Goal: Information Seeking & Learning: Learn about a topic

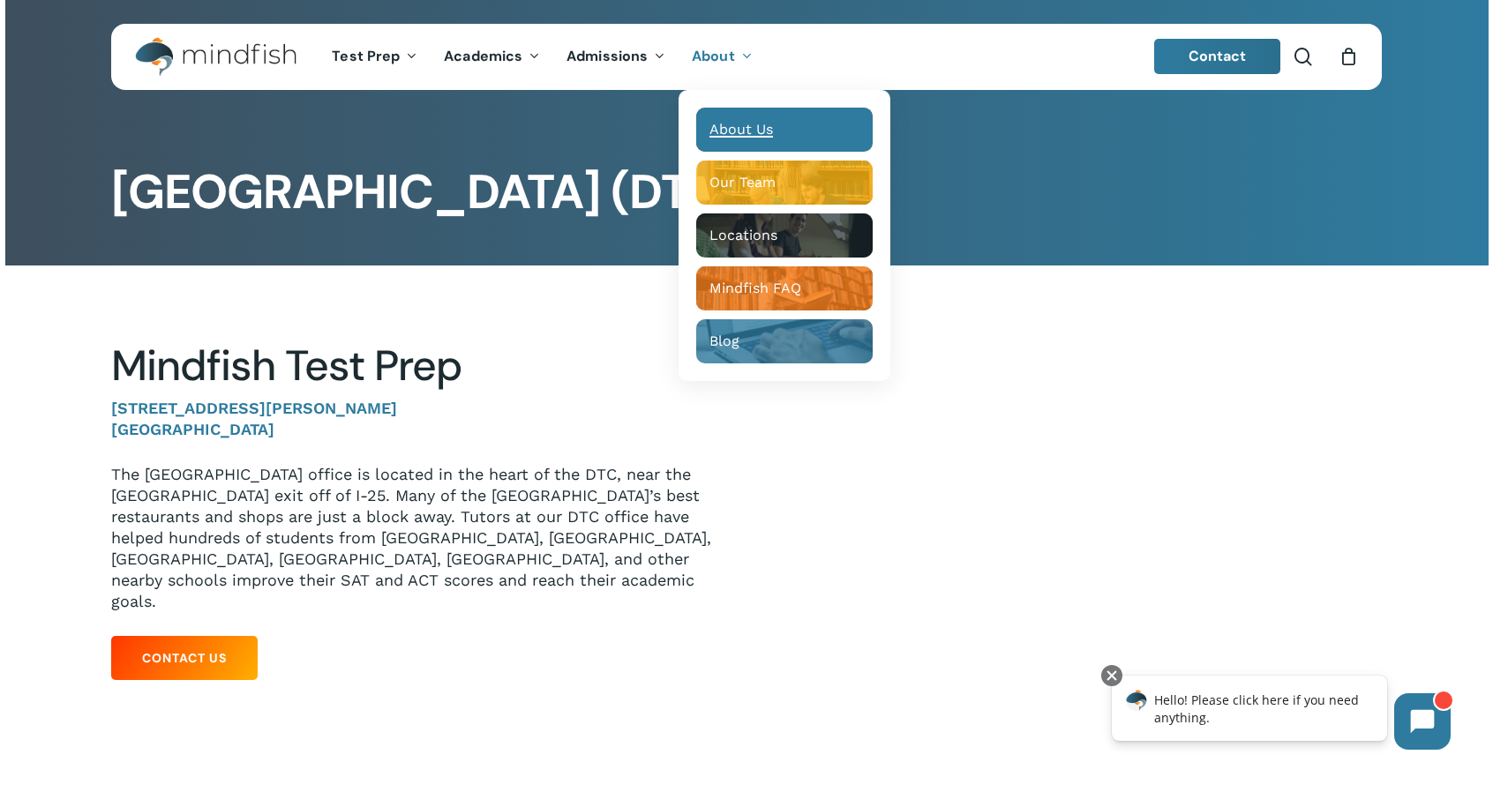
click at [757, 130] on span "About Us" at bounding box center [741, 129] width 64 height 17
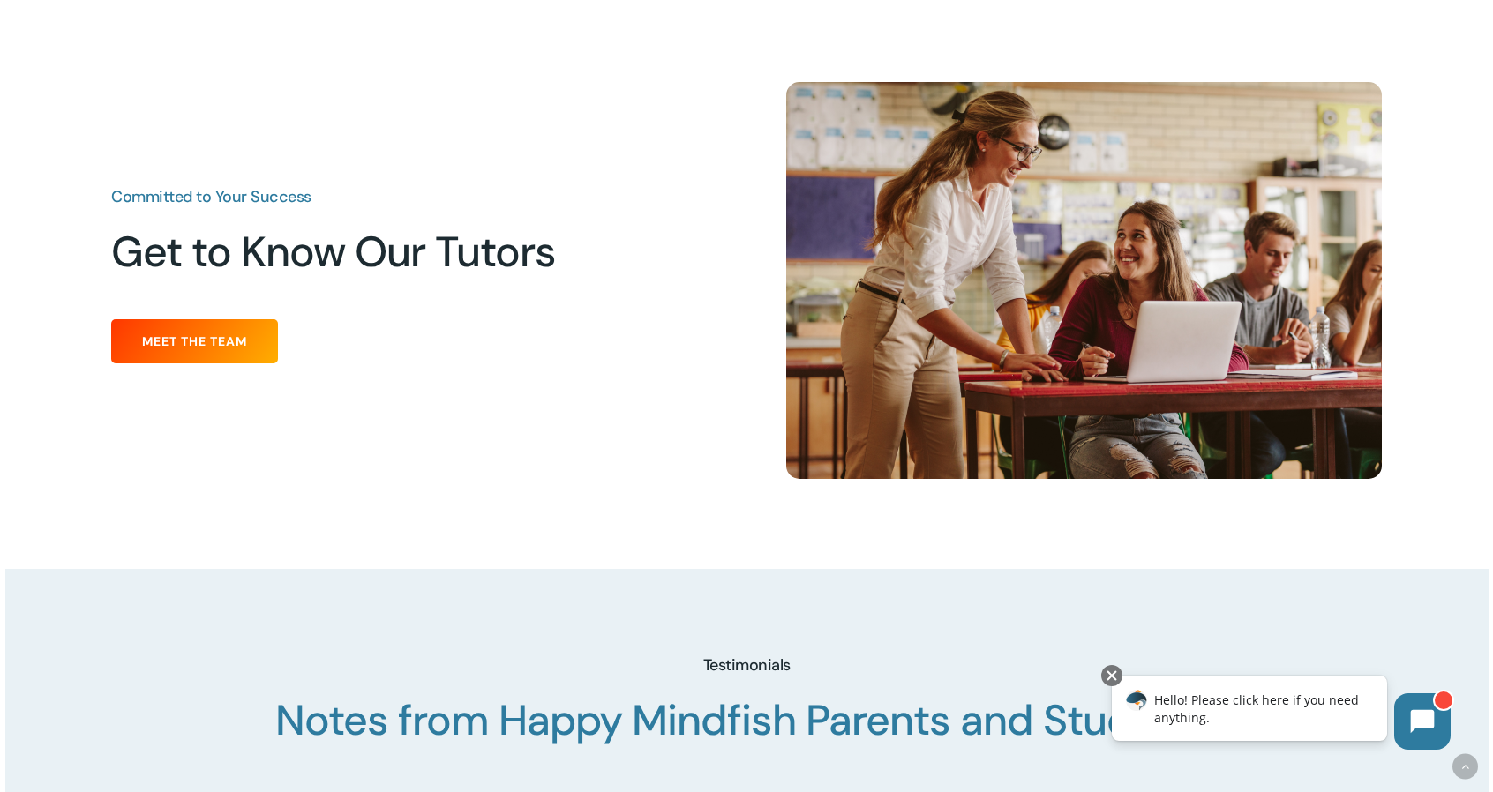
scroll to position [1882, 0]
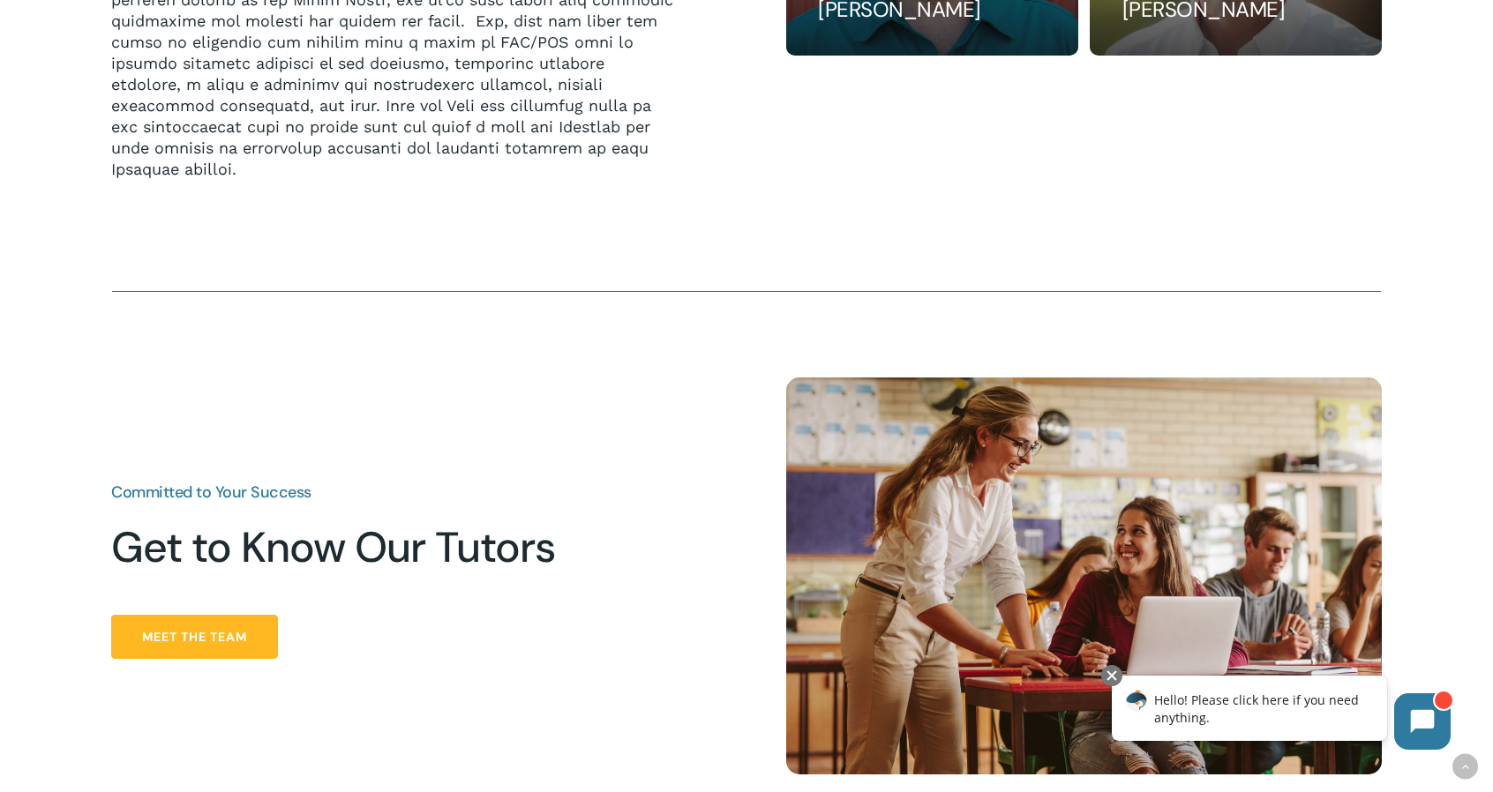
click at [242, 639] on span "Meet the Team" at bounding box center [194, 637] width 105 height 18
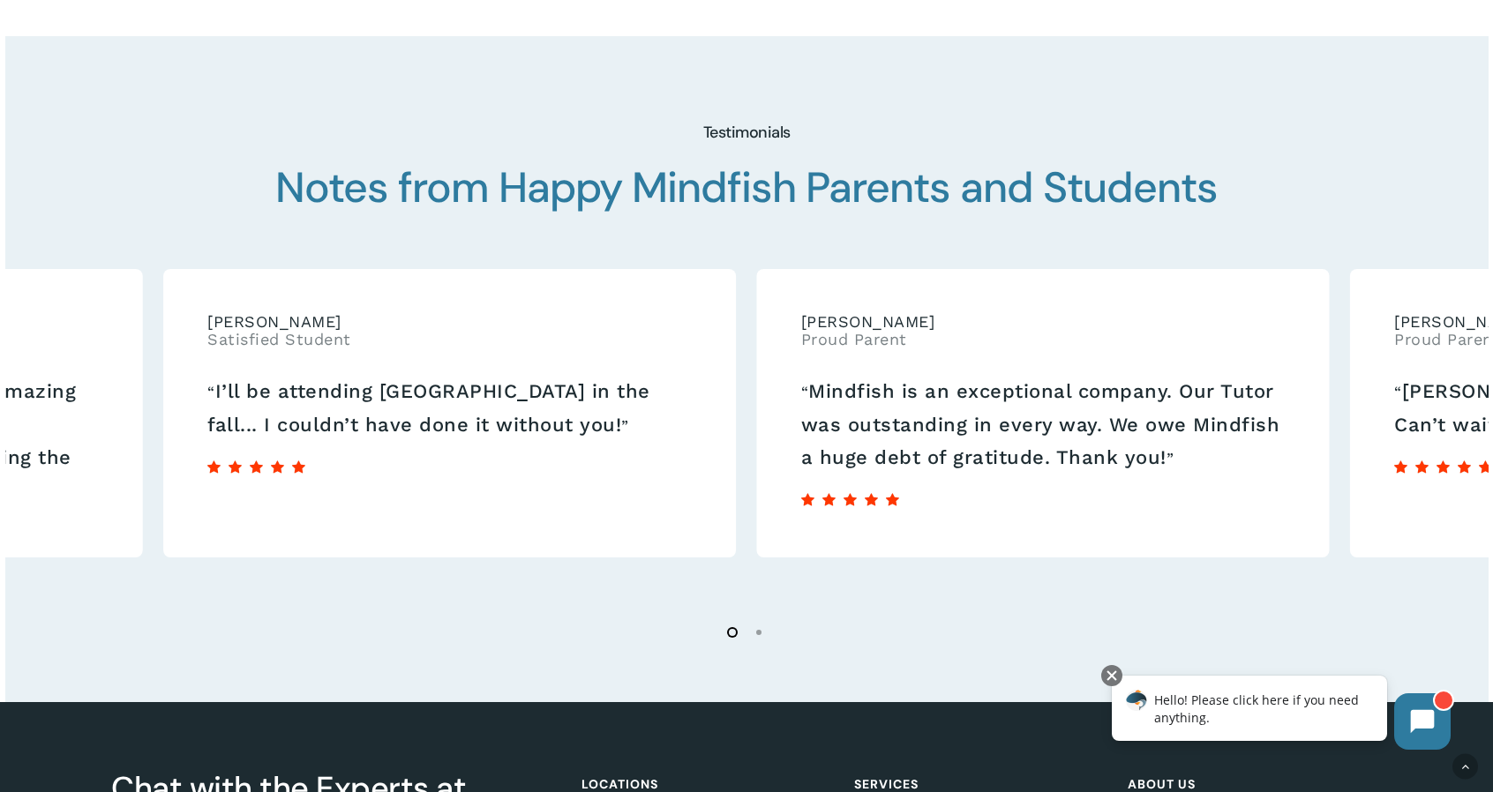
scroll to position [3058, 0]
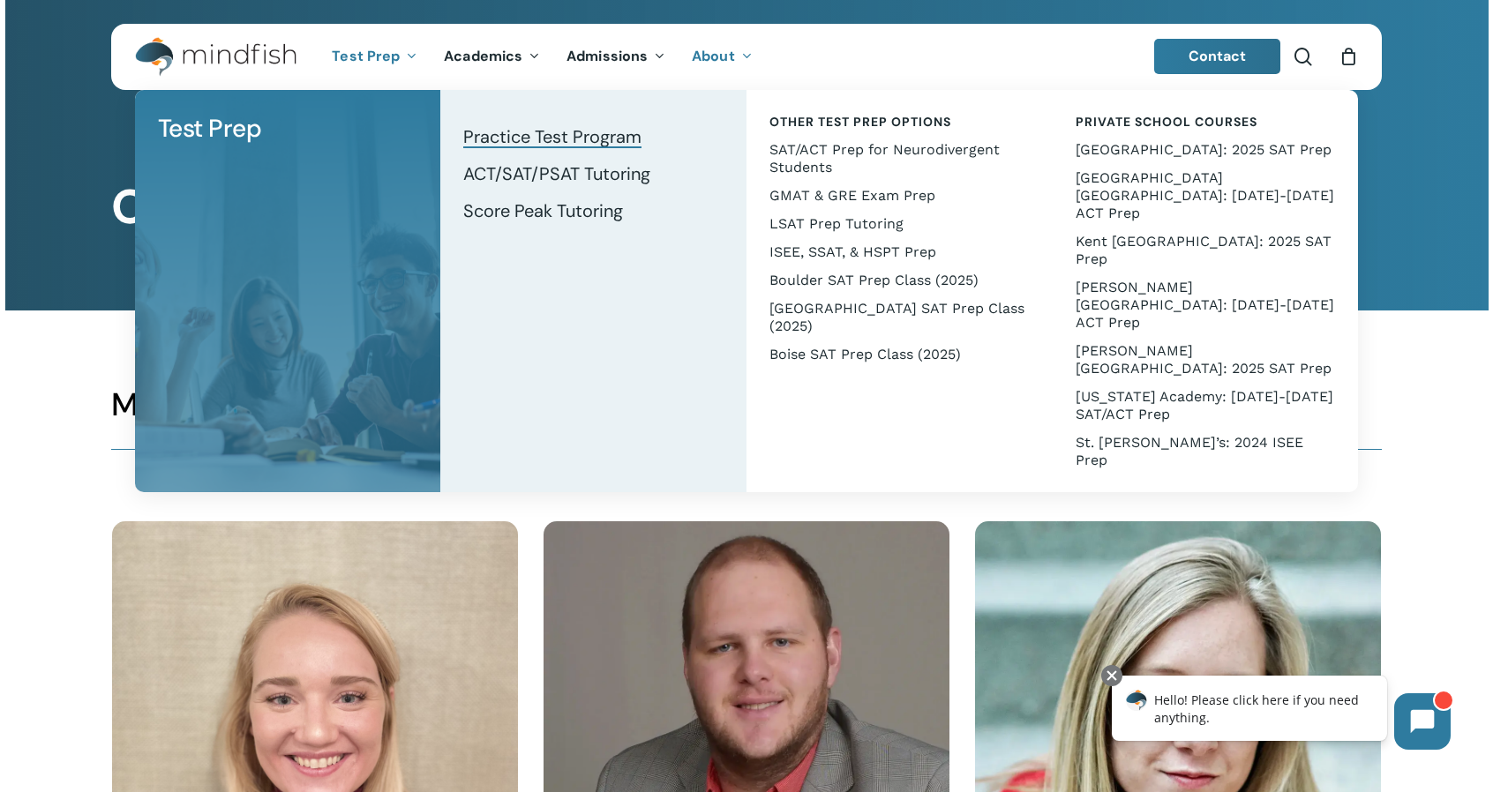
click at [523, 137] on span "Practice Test Program" at bounding box center [552, 136] width 178 height 23
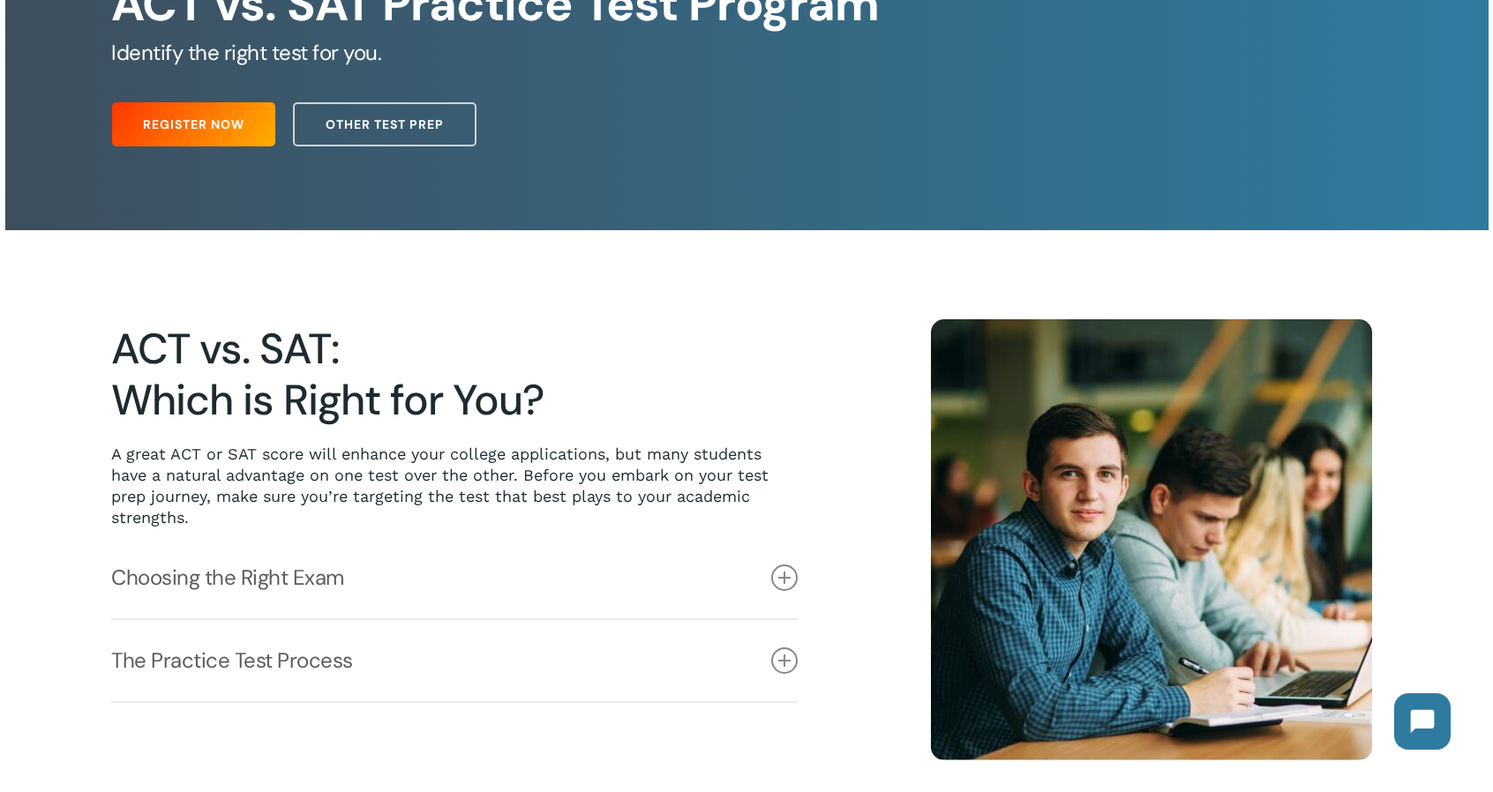
scroll to position [235, 0]
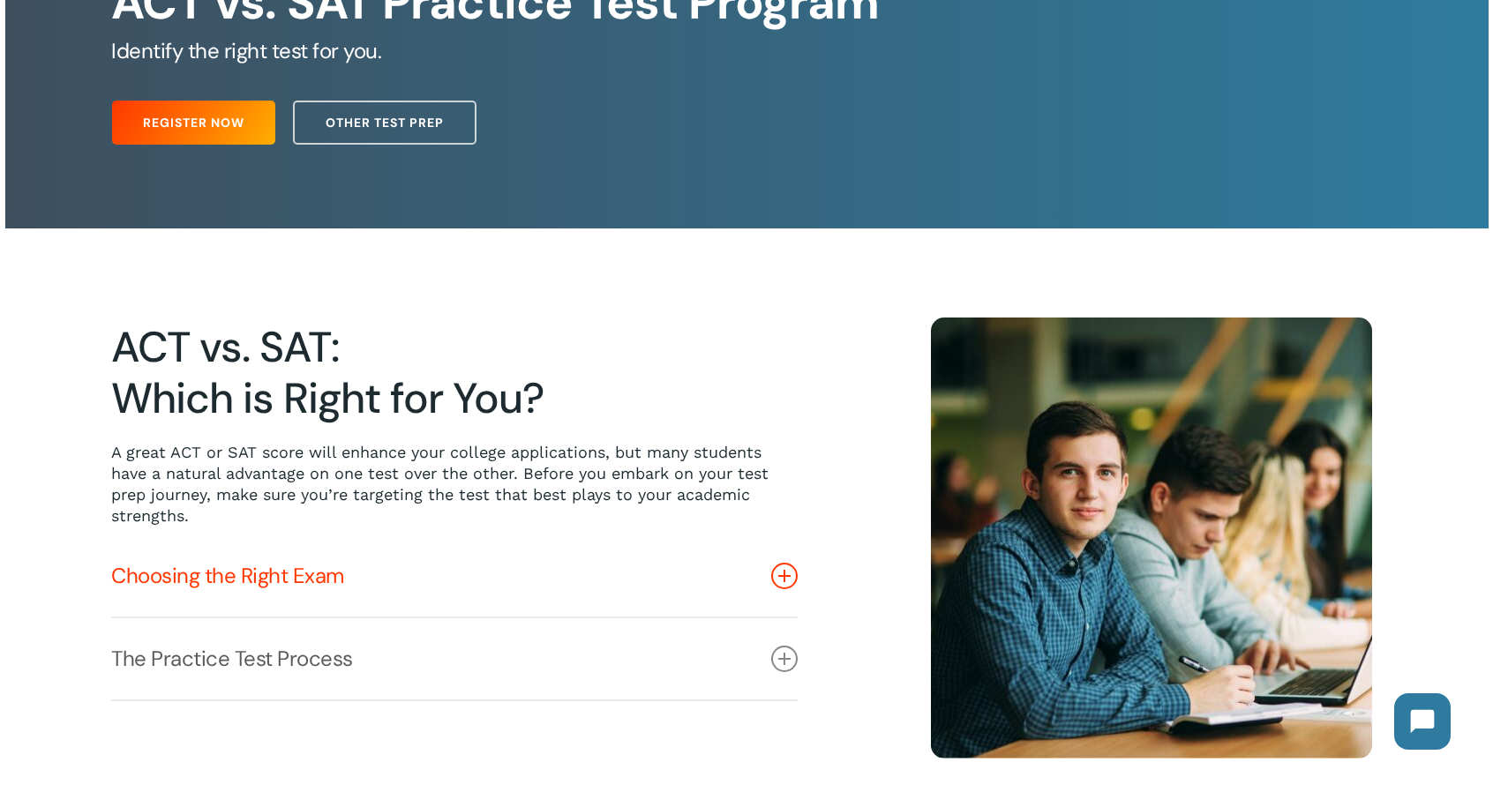
click at [779, 581] on icon at bounding box center [784, 576] width 26 height 26
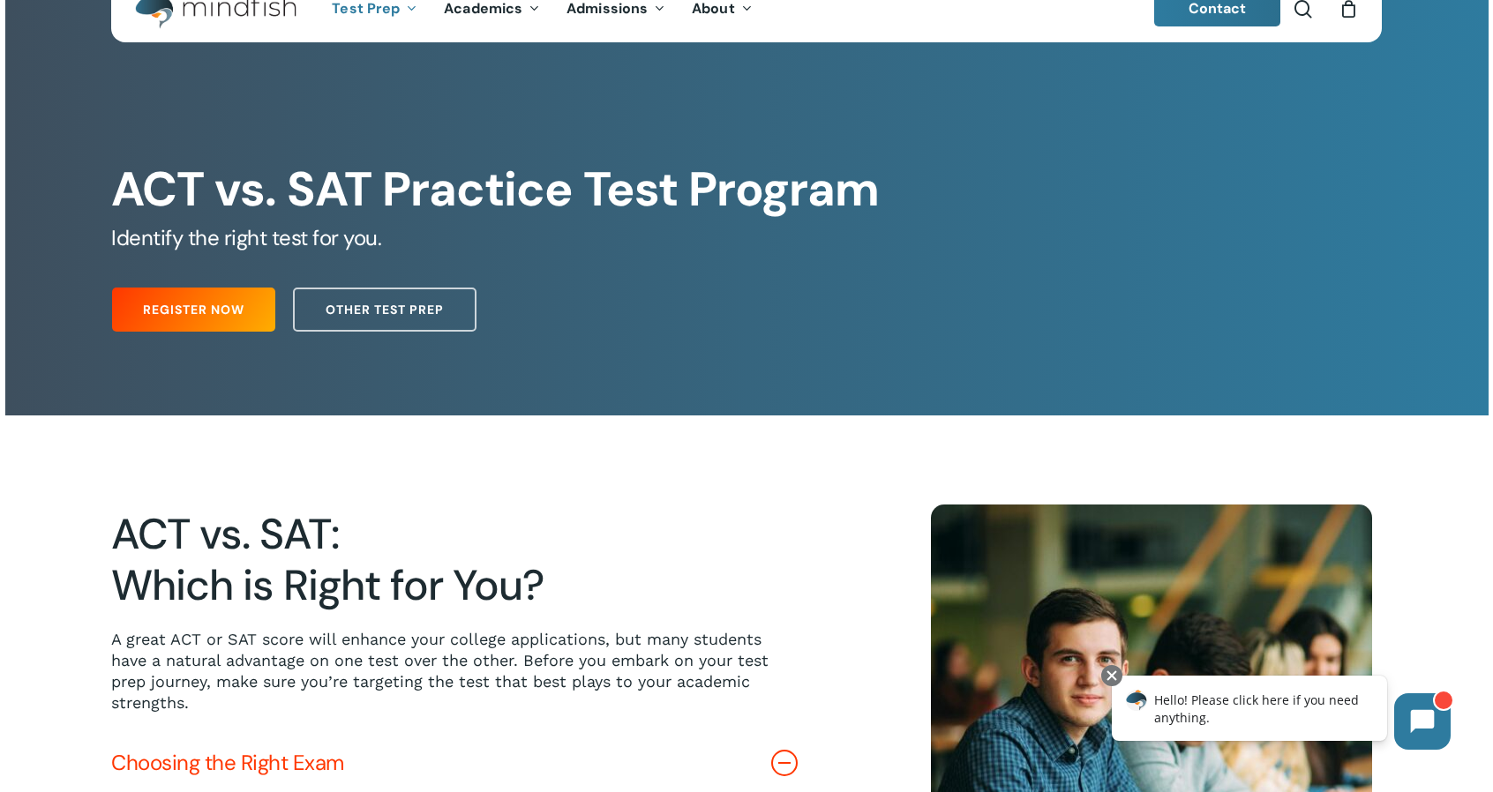
scroll to position [0, 0]
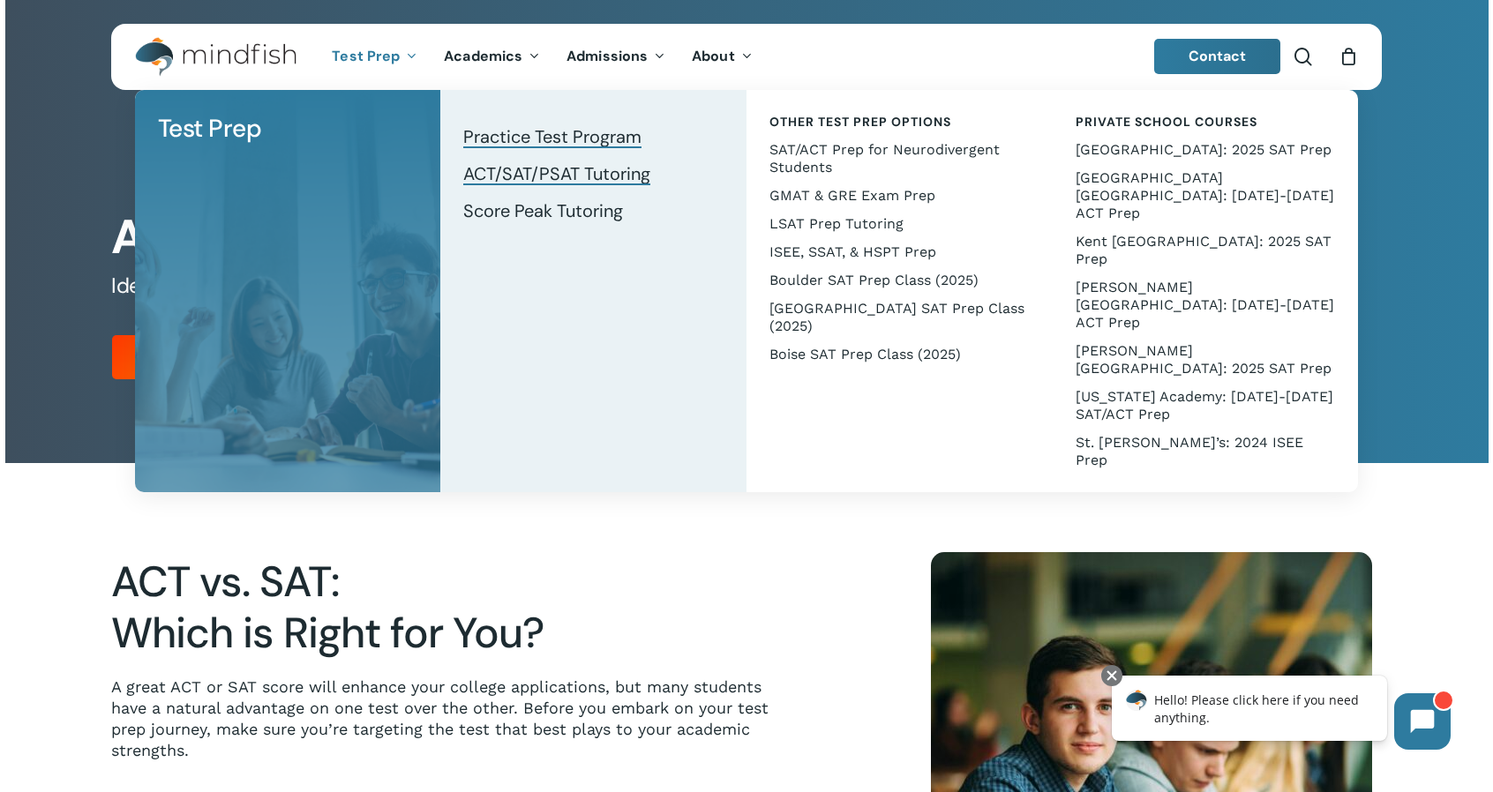
click at [616, 176] on span "ACT/SAT/PSAT Tutoring" at bounding box center [556, 173] width 187 height 23
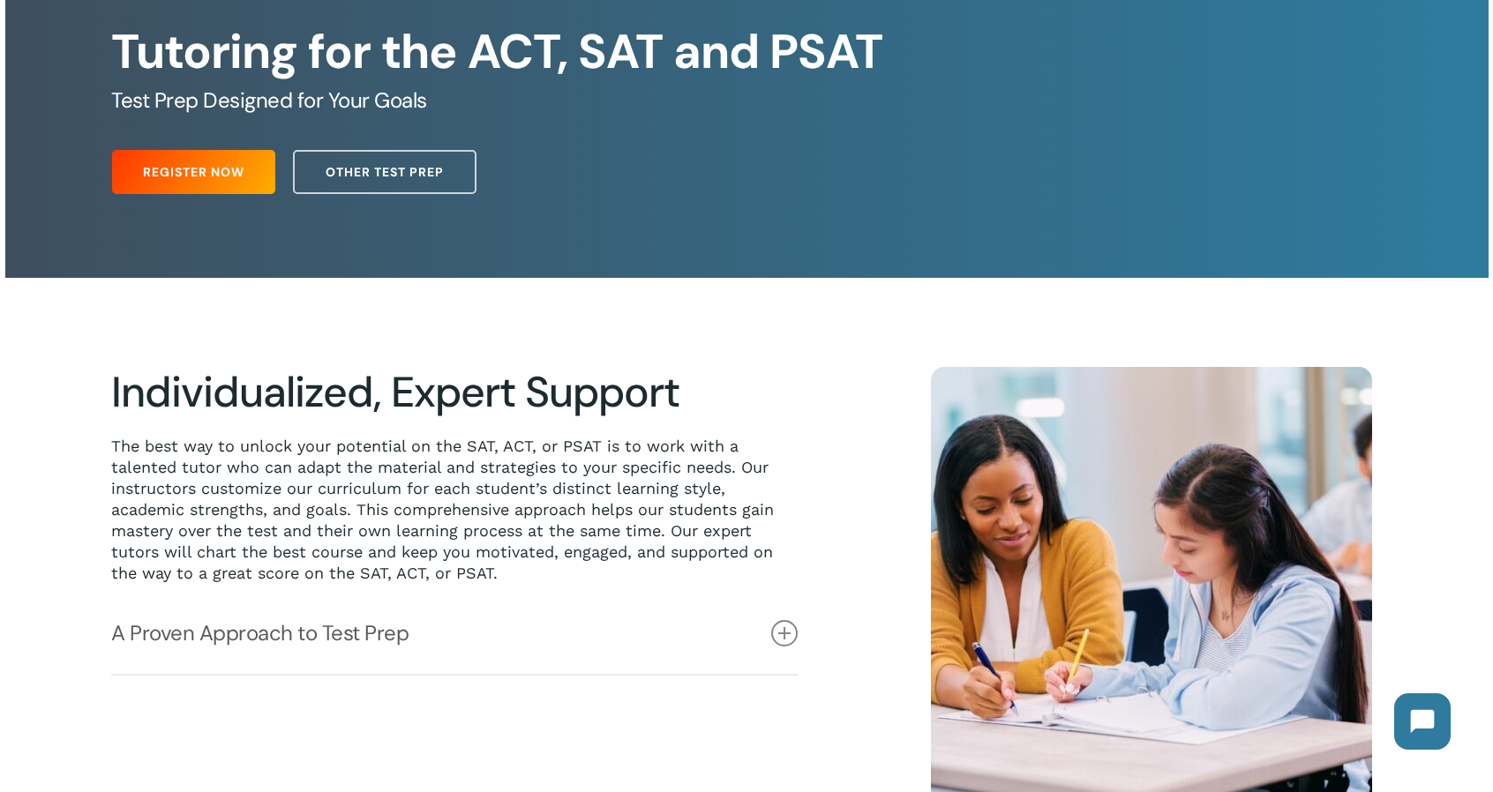
scroll to position [353, 0]
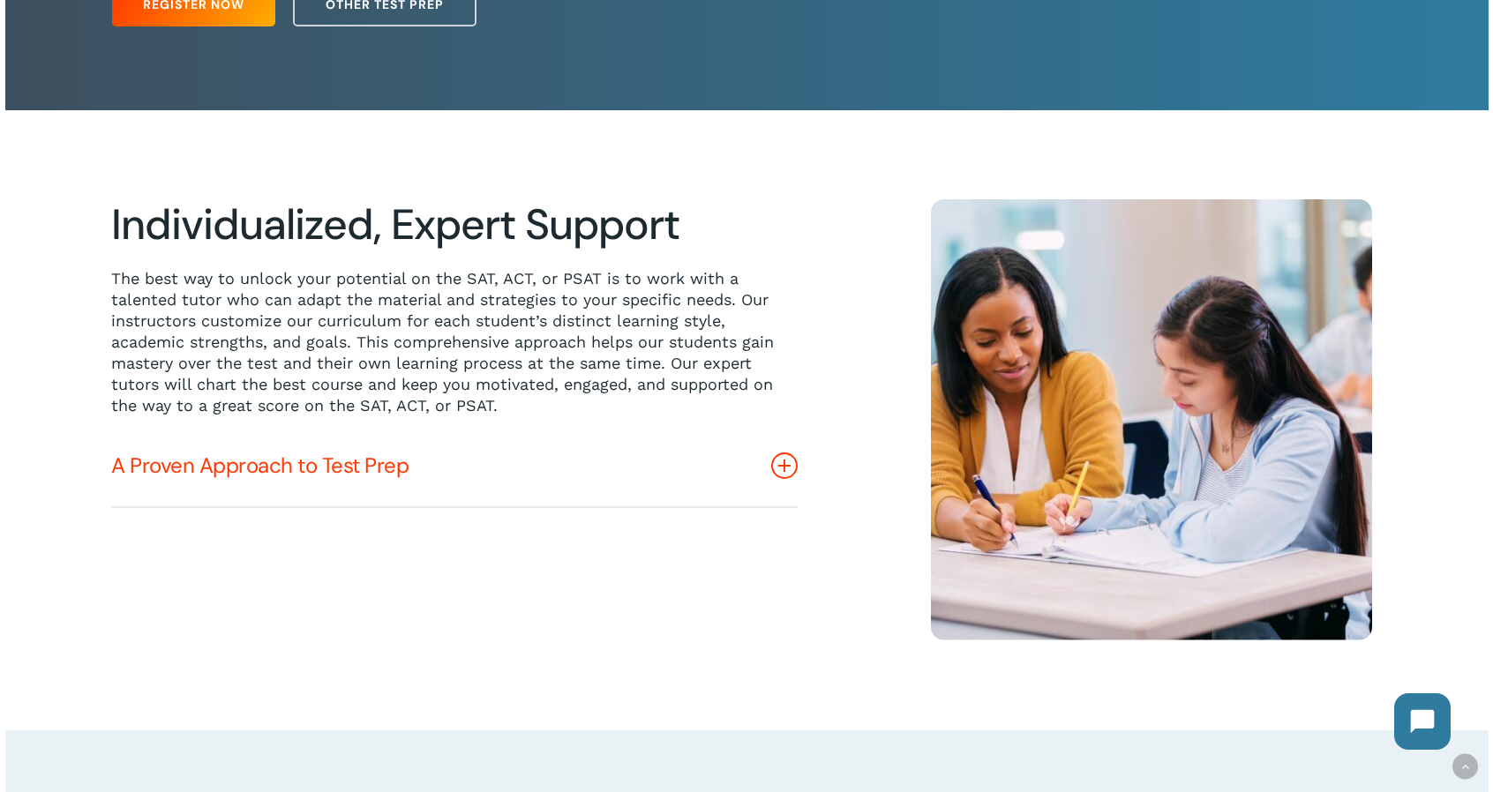
click at [778, 468] on icon at bounding box center [784, 466] width 26 height 26
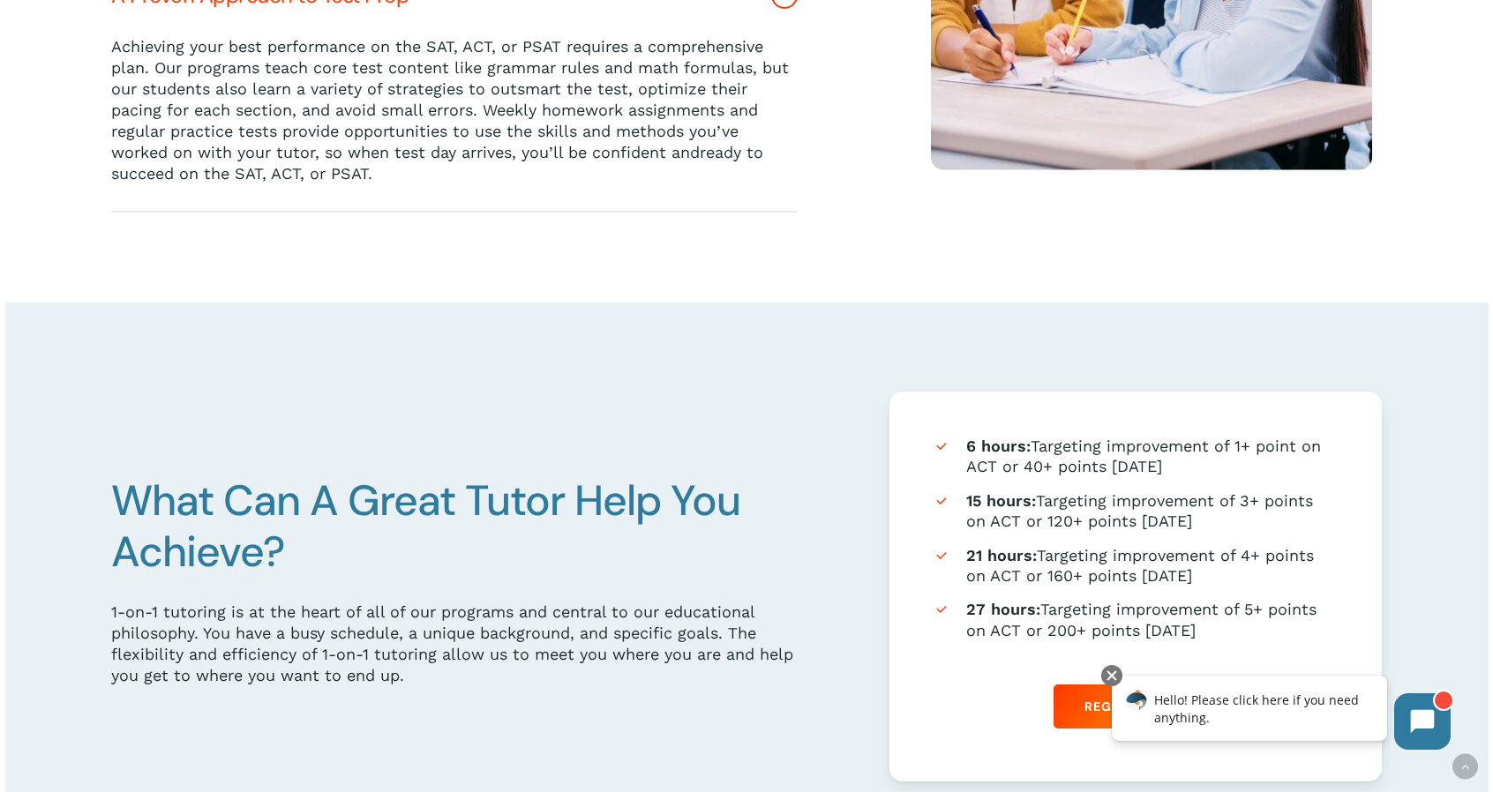
scroll to position [1059, 0]
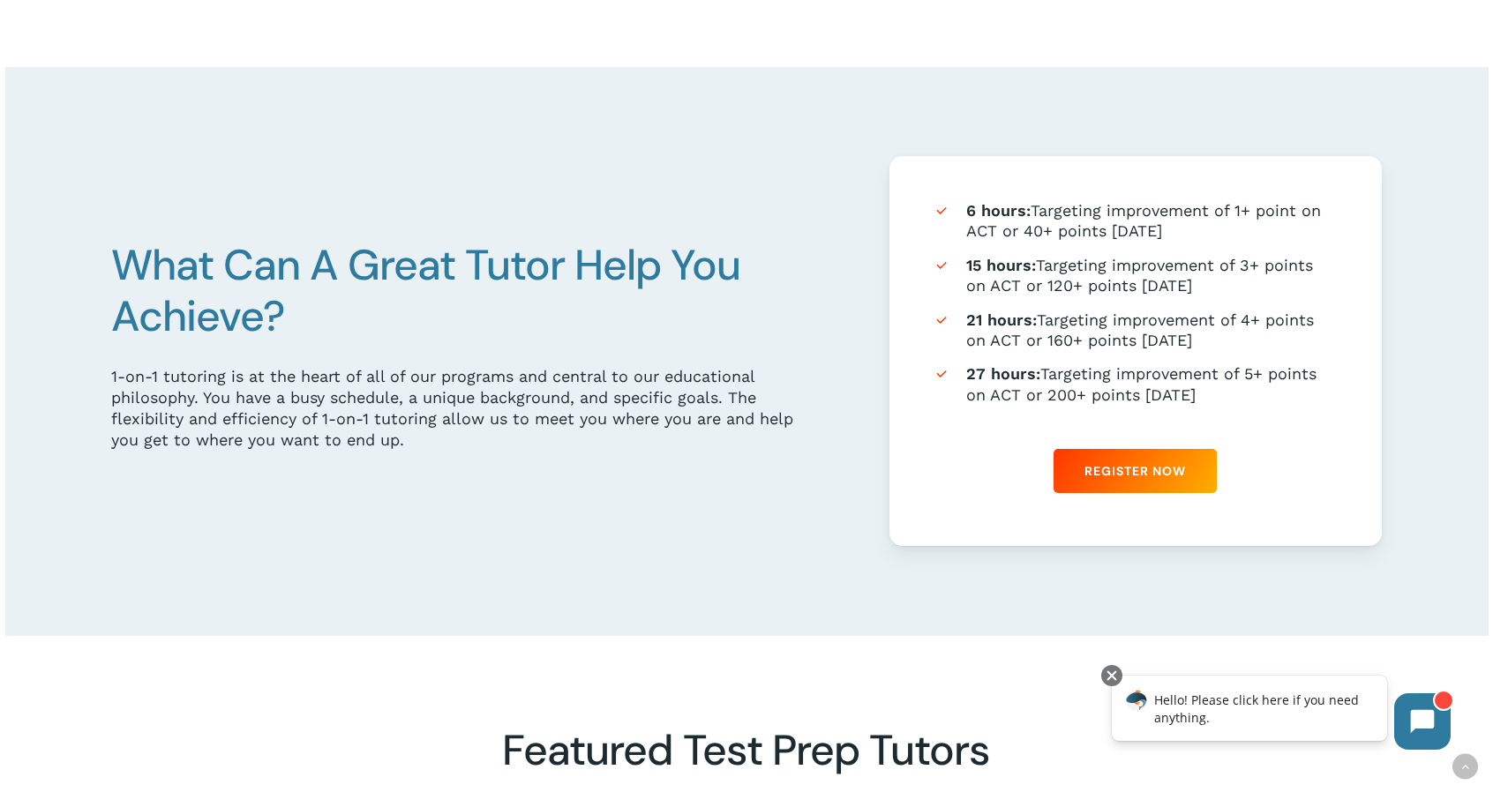
click at [1078, 288] on li "15 hours: Targeting improvement of 3+ points on ACT or 120+ points on SAT" at bounding box center [1135, 275] width 405 height 41
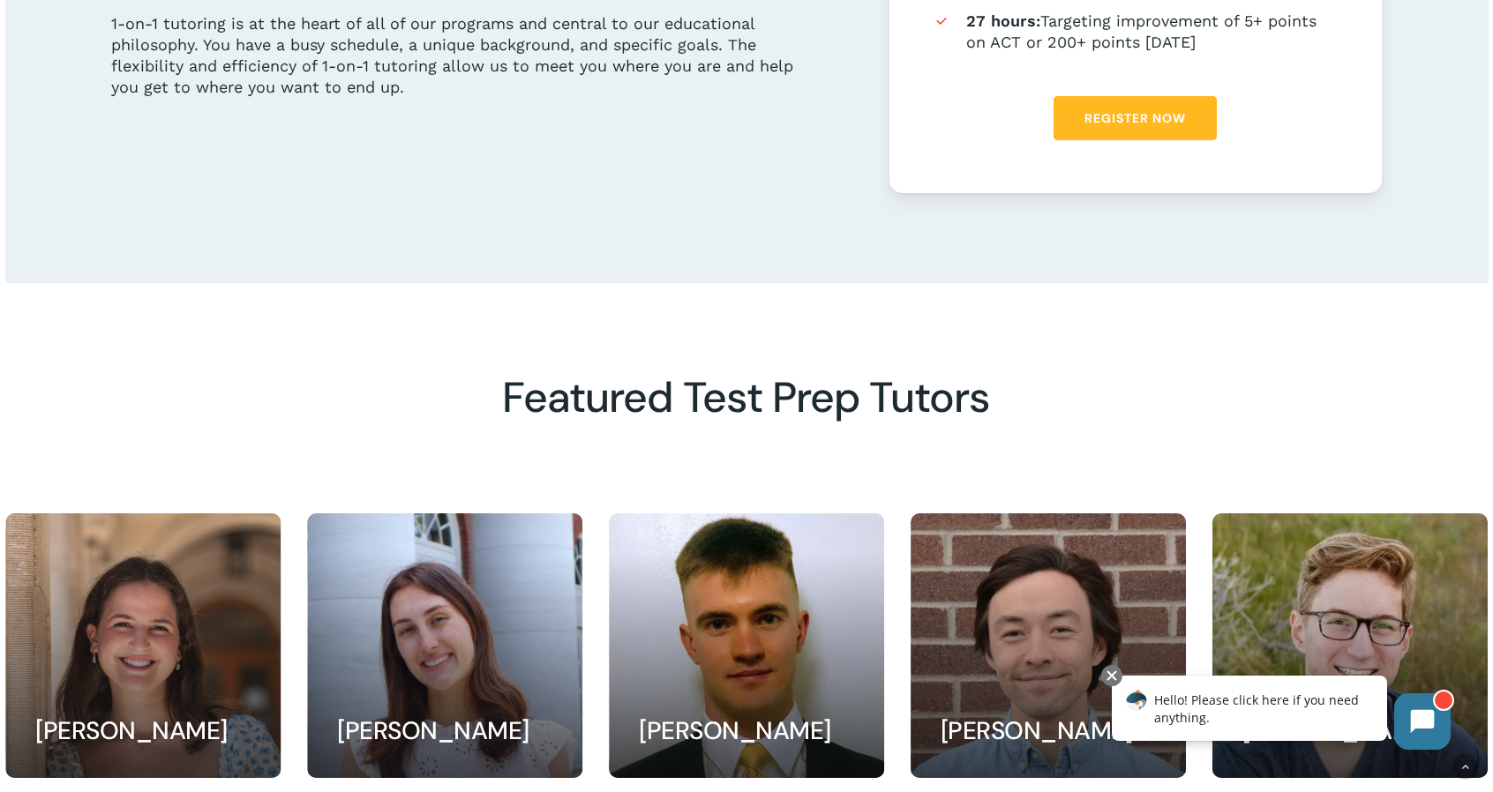
click at [1185, 131] on link "Register Now" at bounding box center [1134, 118] width 163 height 44
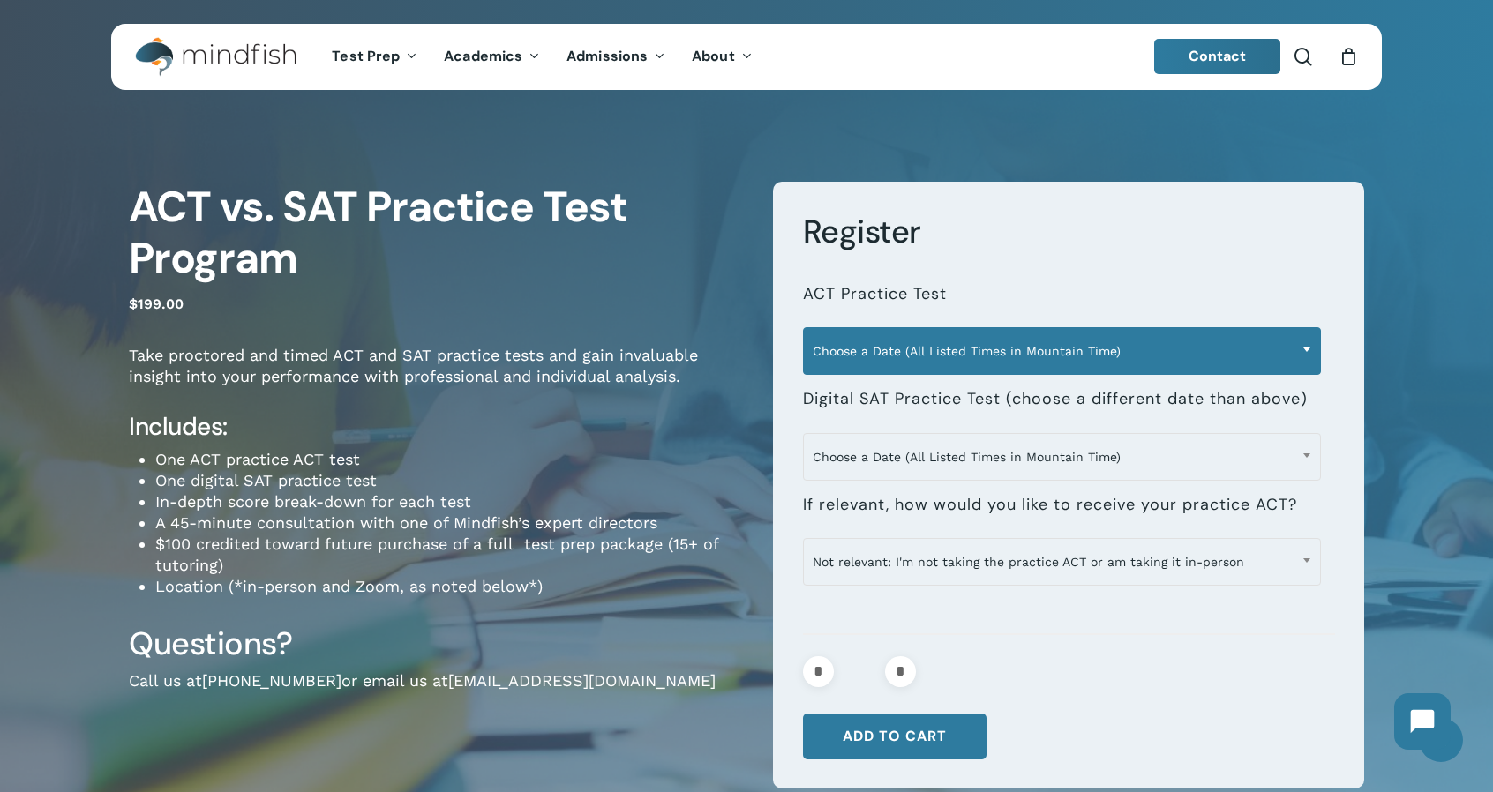
click at [1136, 351] on span "Choose a Date (All Listed Times in Mountain Time)" at bounding box center [1062, 351] width 516 height 37
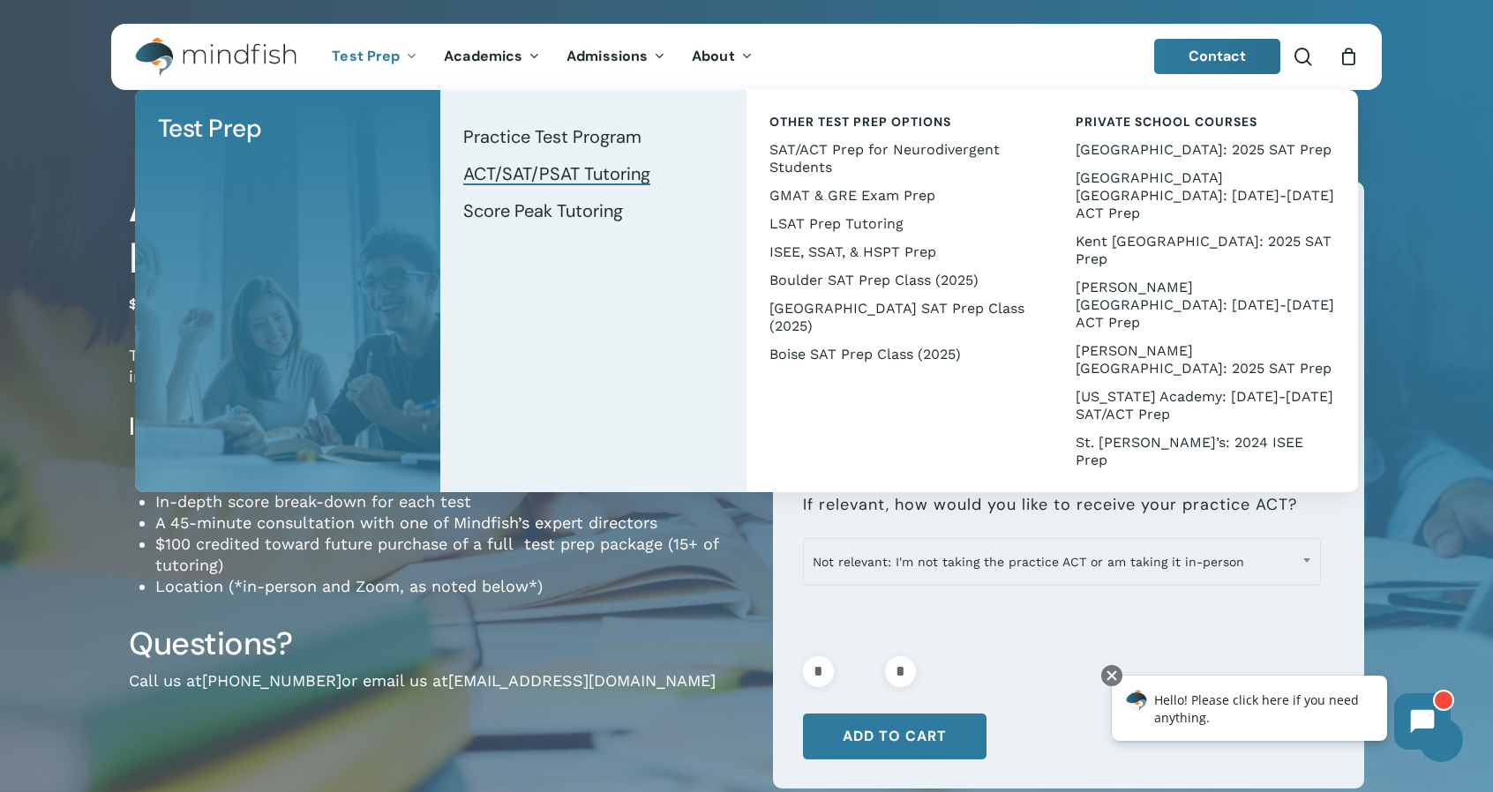
click at [505, 177] on span "ACT/SAT/PSAT Tutoring" at bounding box center [556, 173] width 187 height 23
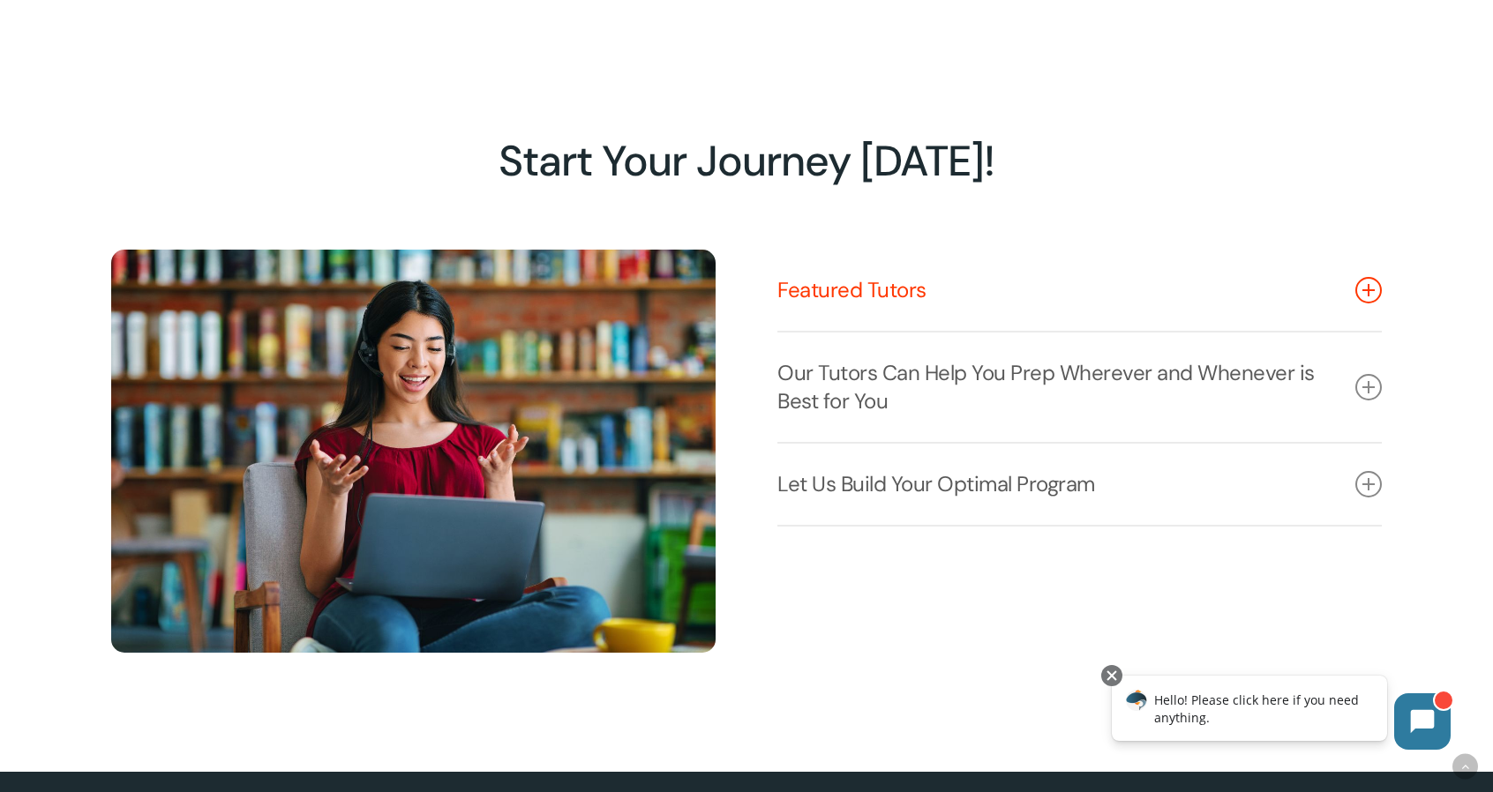
scroll to position [1882, 0]
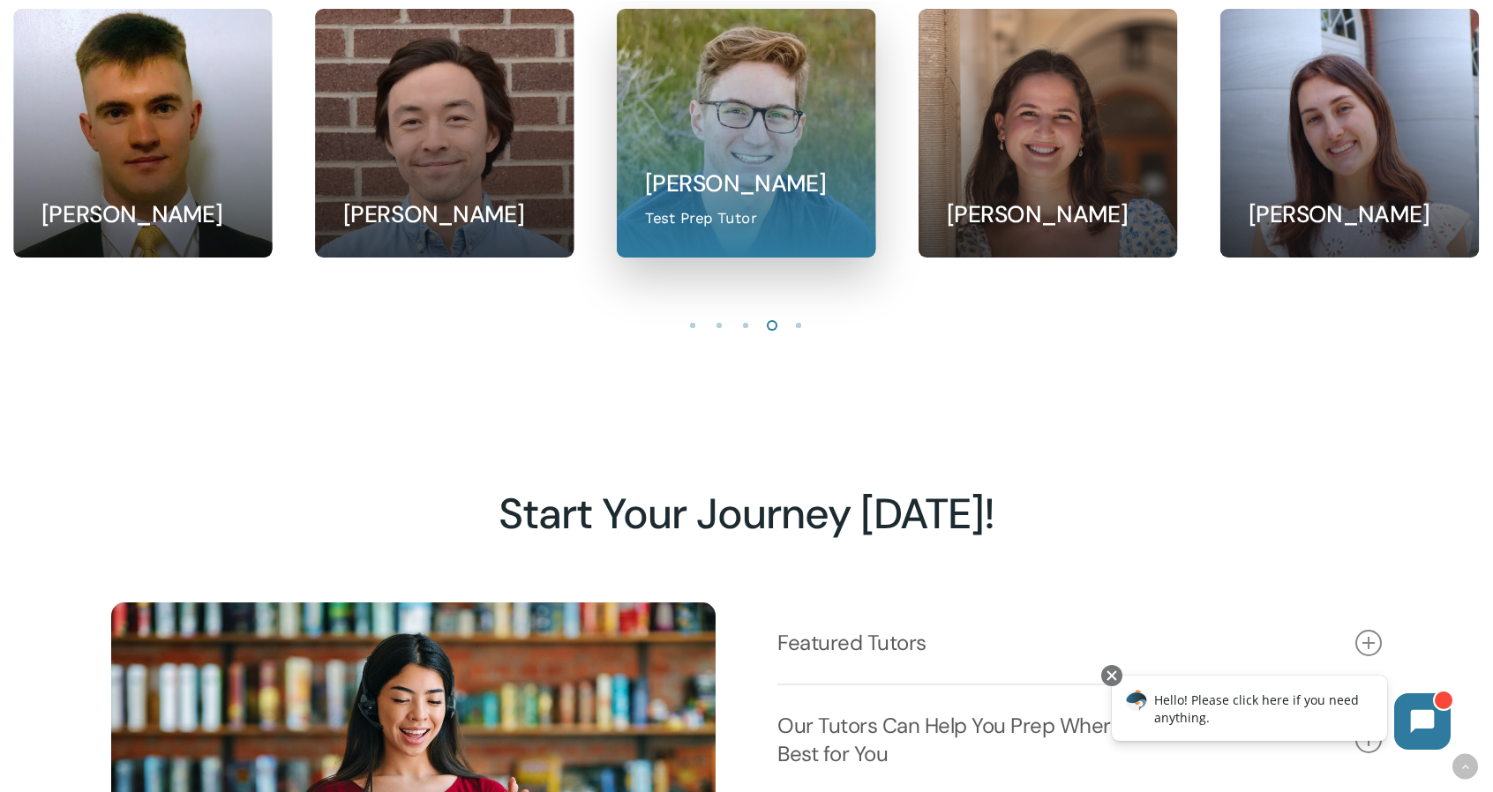
click at [815, 97] on link at bounding box center [746, 132] width 258 height 247
